Goal: Communication & Community: Answer question/provide support

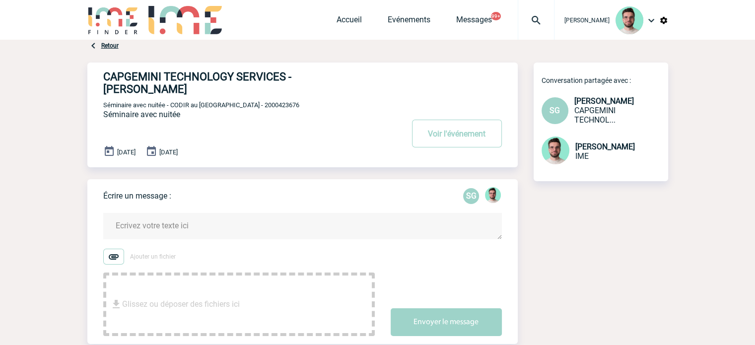
click at [167, 230] on textarea at bounding box center [302, 226] width 398 height 26
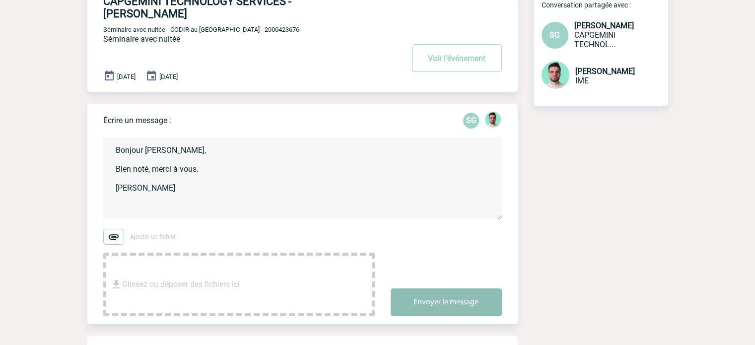
scroll to position [149, 0]
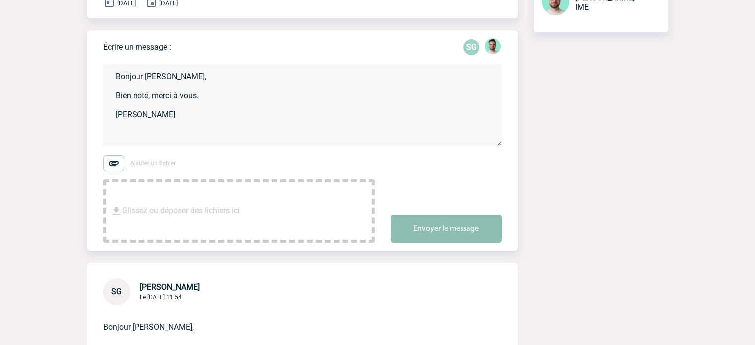
type textarea "Bonjour Sandrine, Bien noté, merci à vous. Benjamin"
click at [441, 220] on button "Envoyer le message" at bounding box center [445, 229] width 111 height 28
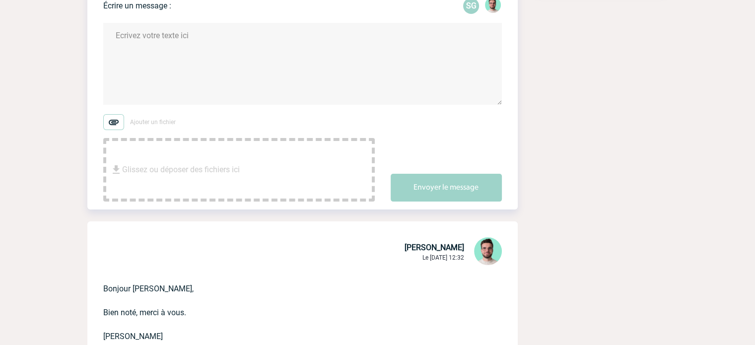
scroll to position [248, 0]
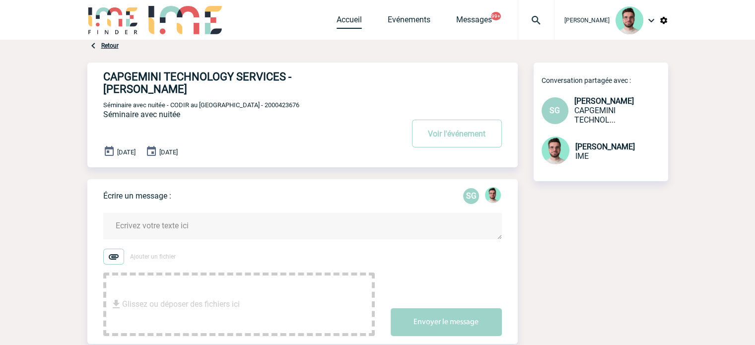
click at [336, 18] on link "Accueil" at bounding box center [348, 22] width 25 height 14
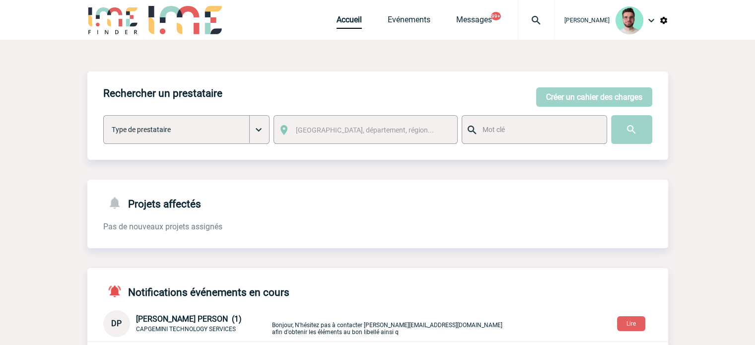
click at [369, 342] on hr at bounding box center [377, 341] width 580 height 1
